Goal: Use online tool/utility: Utilize a website feature to perform a specific function

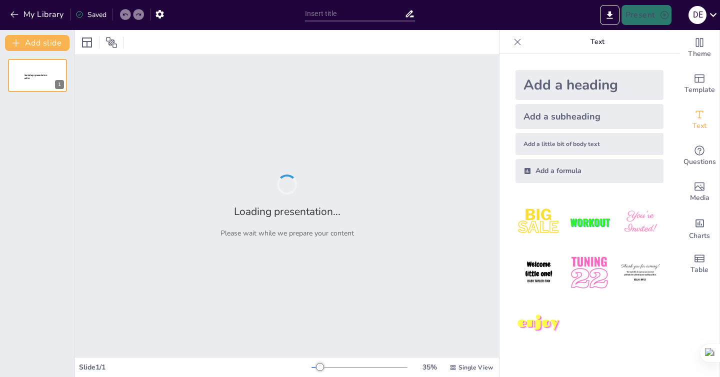
type input "Imported [MEDICAL_DATA]-en-Pediatria.pptx"
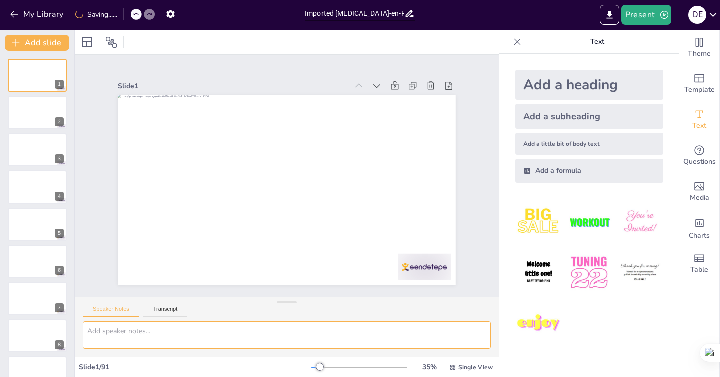
click at [158, 335] on textarea at bounding box center [287, 336] width 408 height 28
type textarea "a"
click at [385, 332] on textarea "mejorar la presentacion, letras mas grandes sin cambiar nada" at bounding box center [287, 336] width 408 height 28
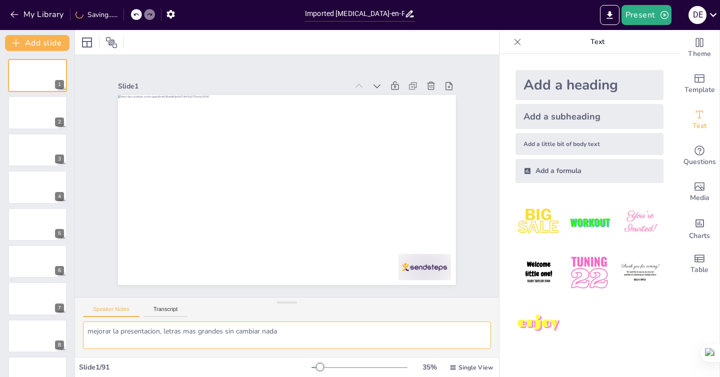
scroll to position [3, 0]
type textarea "mejorar la presentacion, letras mas grandes sin cambiar nada"
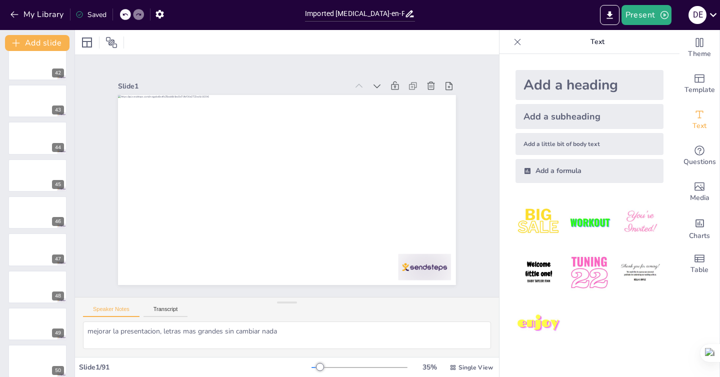
scroll to position [1543, 0]
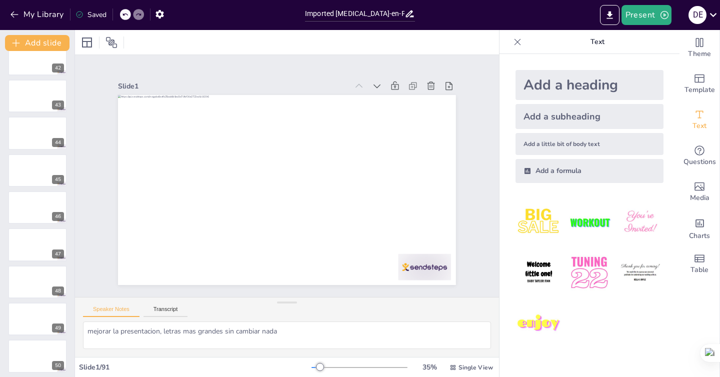
click at [356, 366] on div at bounding box center [360, 368] width 96 height 8
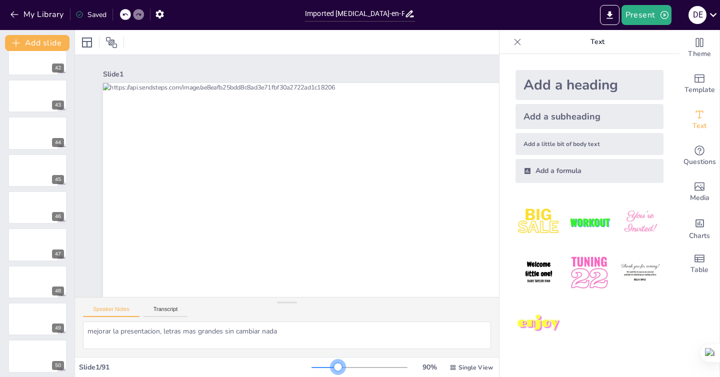
click at [339, 366] on div at bounding box center [360, 368] width 96 height 8
click at [327, 366] on div at bounding box center [360, 368] width 96 height 8
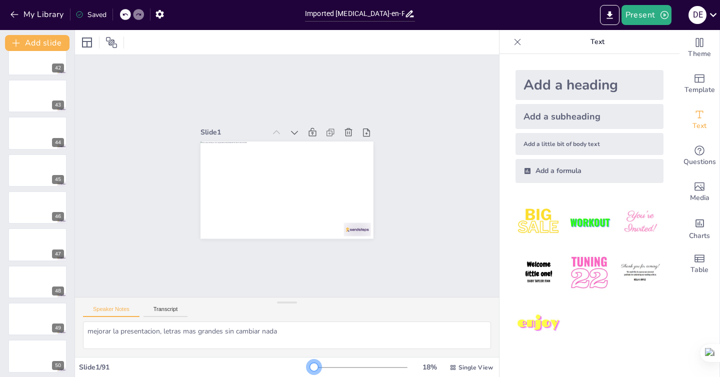
click at [315, 366] on div at bounding box center [360, 368] width 96 height 8
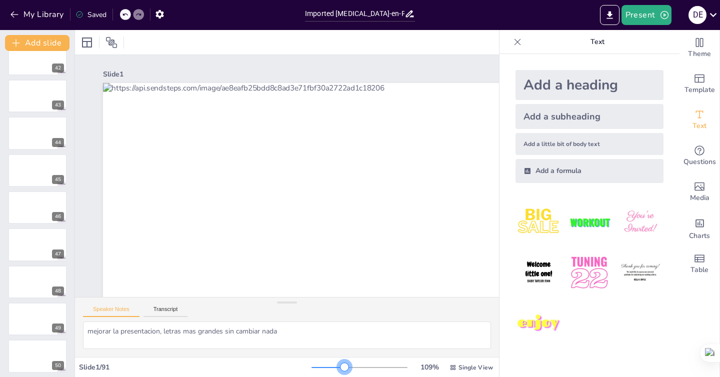
click at [345, 369] on div at bounding box center [360, 368] width 96 height 8
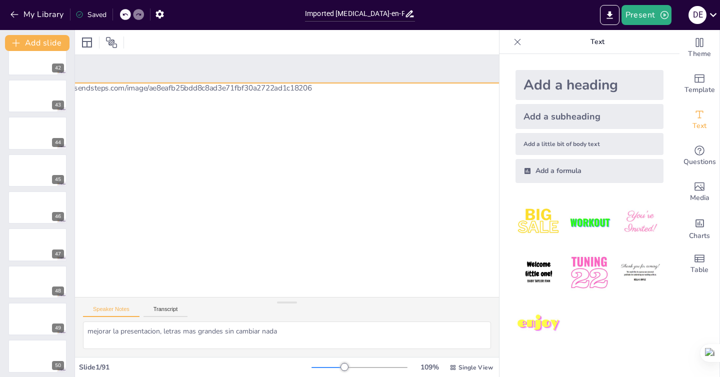
scroll to position [0, 100]
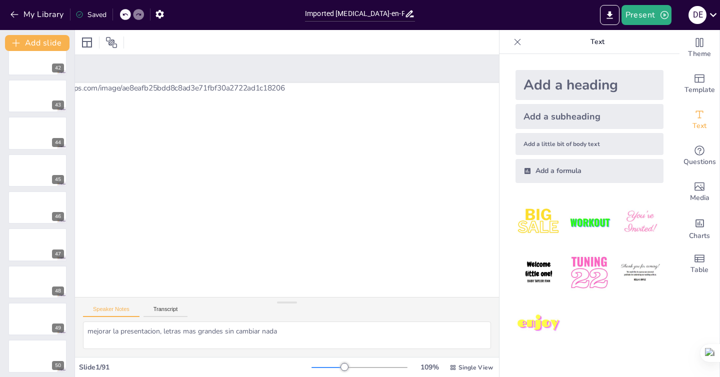
click at [602, 42] on p "Text" at bounding box center [598, 42] width 144 height 24
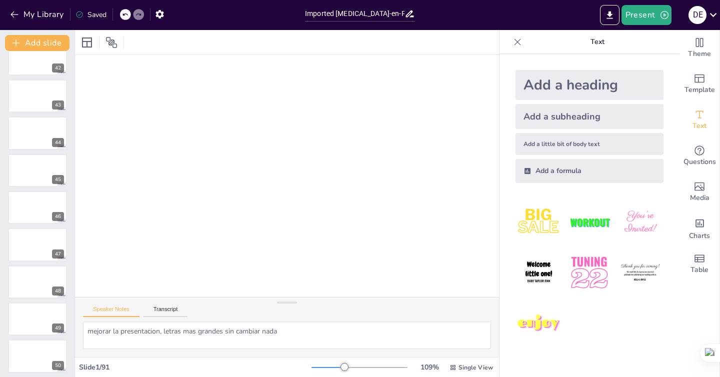
scroll to position [117, 100]
click at [536, 83] on div "Add a heading" at bounding box center [590, 85] width 148 height 30
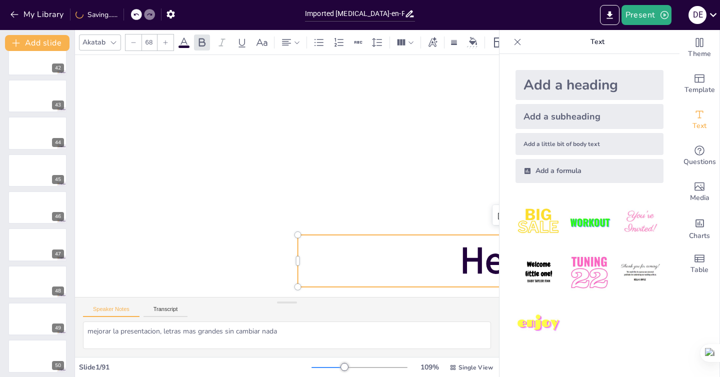
click at [543, 113] on div "Add a subheading" at bounding box center [590, 116] width 148 height 25
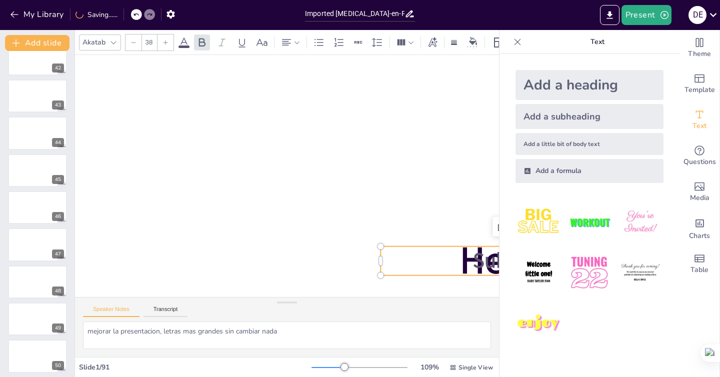
click at [548, 137] on div "Add a little bit of body text" at bounding box center [590, 144] width 148 height 22
click at [132, 45] on icon at bounding box center [134, 43] width 6 height 6
type input "25"
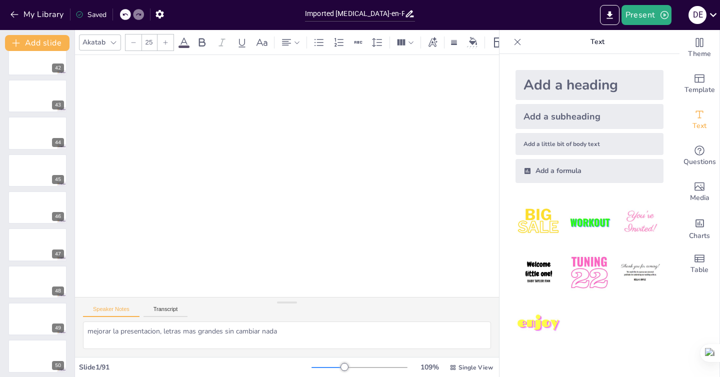
scroll to position [375, 100]
click at [173, 312] on button "Transcript" at bounding box center [166, 311] width 45 height 11
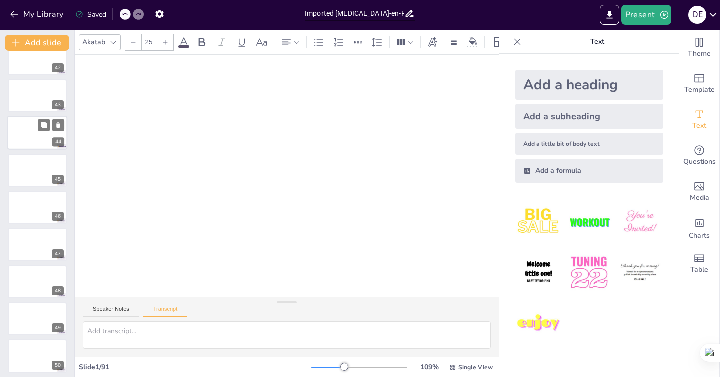
click at [24, 130] on div at bounding box center [38, 133] width 60 height 34
